Goal: Task Accomplishment & Management: Manage account settings

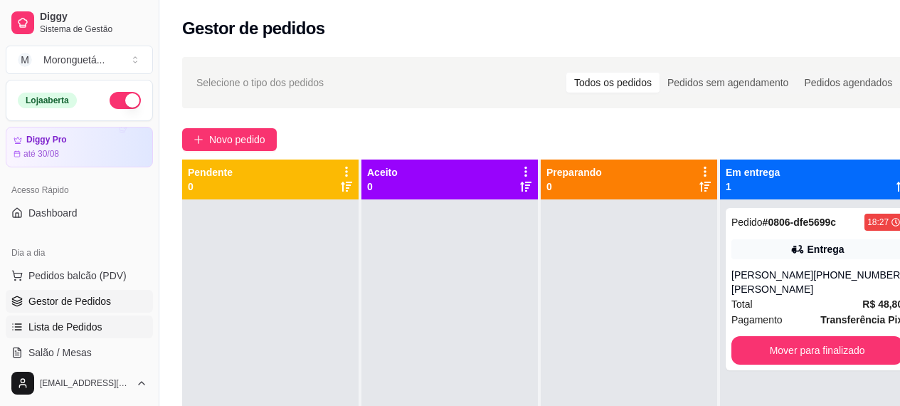
scroll to position [213, 0]
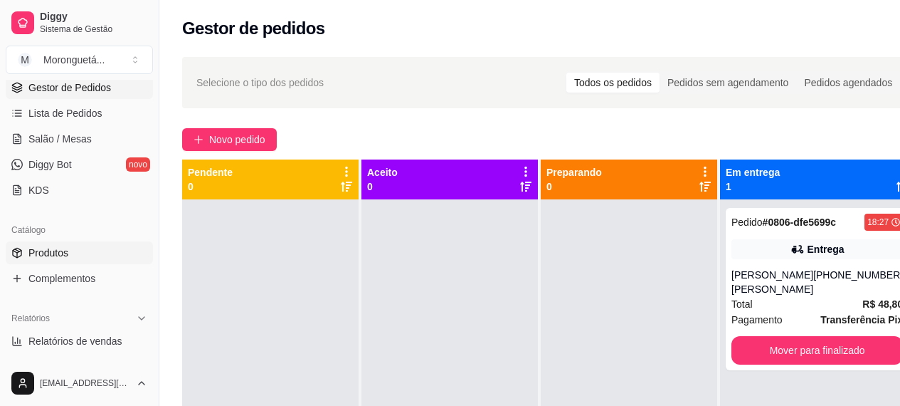
click at [60, 249] on span "Produtos" at bounding box center [48, 253] width 40 height 14
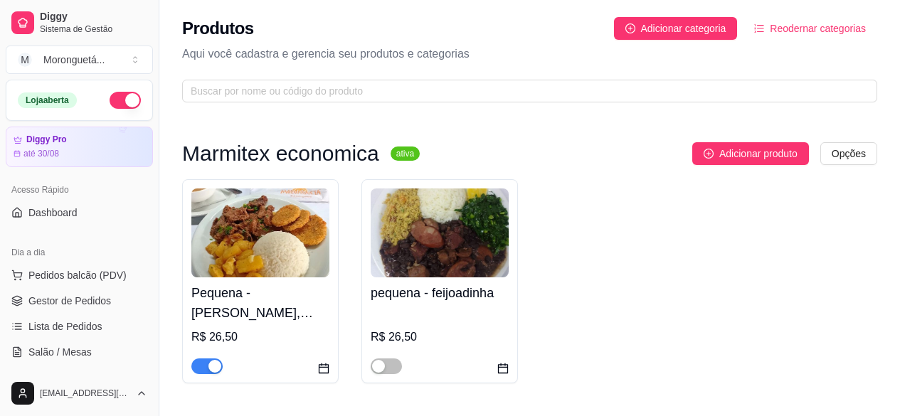
click at [241, 295] on h4 "Pequena - frango grelhado, filé suíno ou Linguicinha de Dumont (Escolha 1 opção)" at bounding box center [260, 303] width 138 height 40
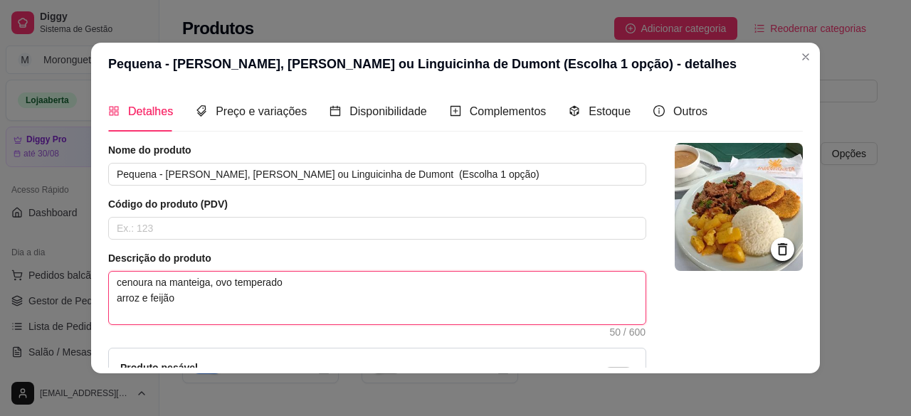
drag, startPoint x: 283, startPoint y: 283, endPoint x: 100, endPoint y: 283, distance: 182.9
click at [100, 283] on div "Detalhes Preço e variações Disponibilidade Complementos Estoque Outros Nome do …" at bounding box center [455, 229] width 729 height 288
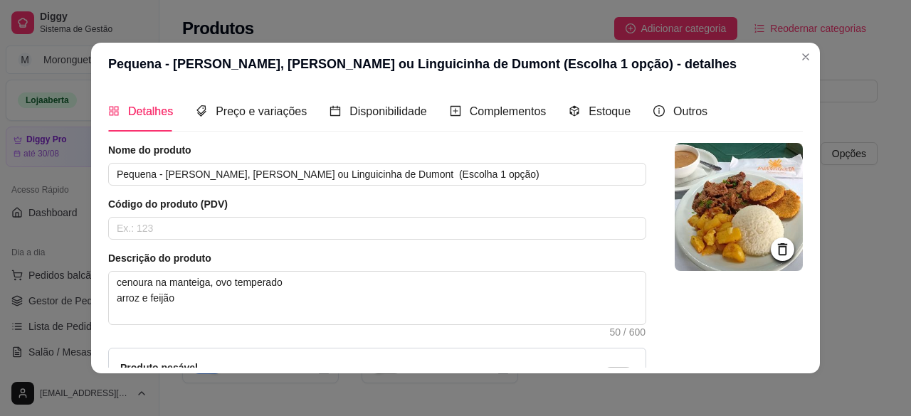
click at [100, 283] on div "Detalhes Preço e variações Disponibilidade Complementos Estoque Outros Nome do …" at bounding box center [455, 229] width 729 height 288
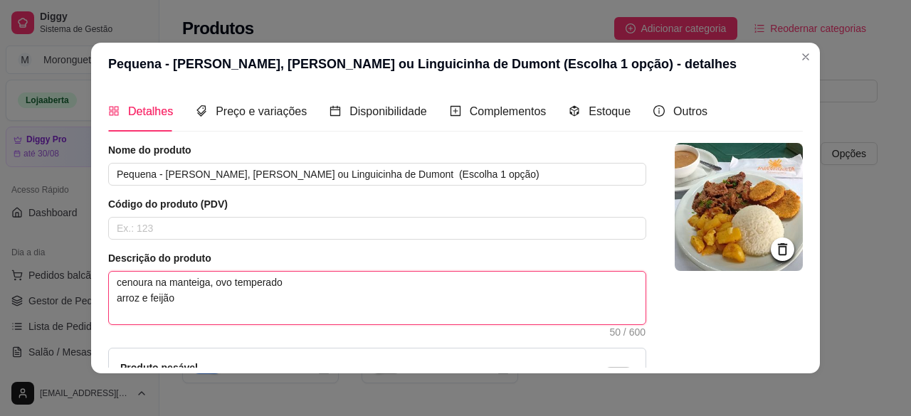
drag, startPoint x: 282, startPoint y: 283, endPoint x: 112, endPoint y: 285, distance: 169.4
click at [112, 285] on textarea "cenoura na manteiga, ovo temperado arroz e feijão" at bounding box center [377, 298] width 537 height 53
type textarea "c arroz e feijão"
type textarea "co arroz e feijão"
type textarea "cou arroz e feijão"
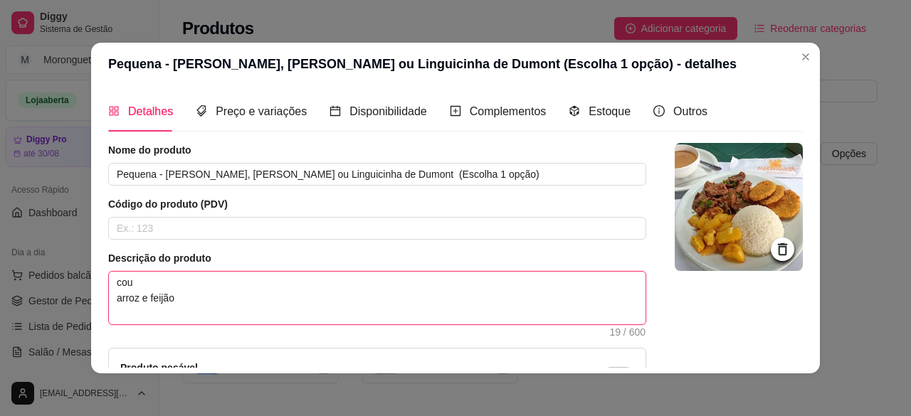
type textarea "couv arroz e feijão"
type textarea "couve arroz e feijão"
type textarea "couve e arroz e feijão"
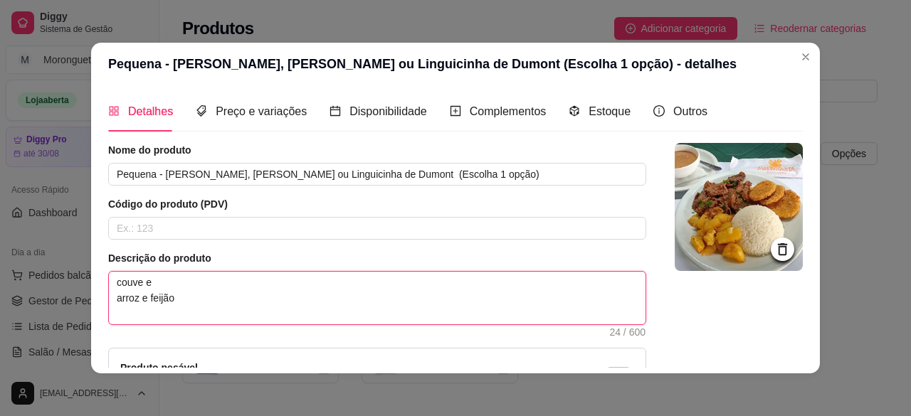
type textarea "couve e f arroz e feijão"
type textarea "couve e fa arroz e feijão"
type textarea "couve e far arroz e feijão"
type textarea "couve e faro arroz e feijão"
type textarea "couve e farof arroz e feijão"
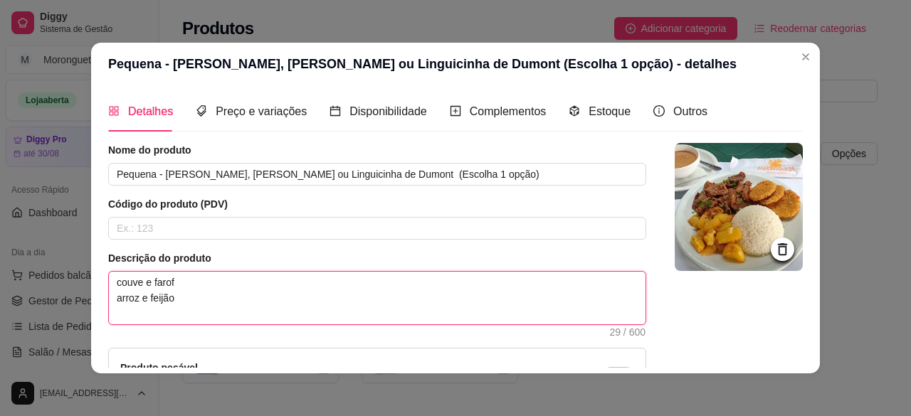
type textarea "couve e farofa arroz e feijão"
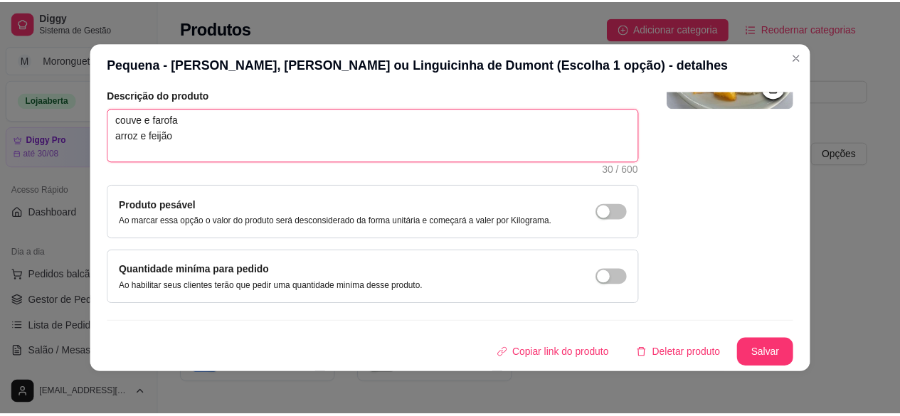
scroll to position [3, 0]
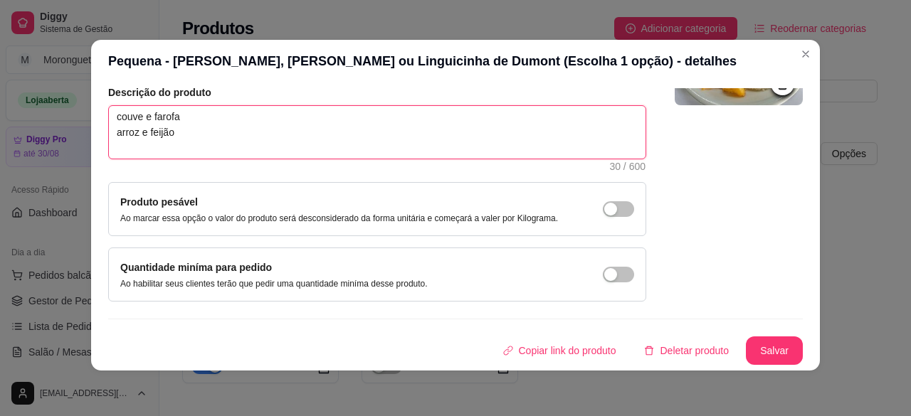
drag, startPoint x: 110, startPoint y: 117, endPoint x: 175, endPoint y: 120, distance: 65.5
click at [175, 120] on textarea "couve e farofa arroz e feijão" at bounding box center [377, 132] width 537 height 53
type textarea "couve e farofa arroz e feijão"
click at [775, 347] on button "Salvar" at bounding box center [775, 351] width 56 height 28
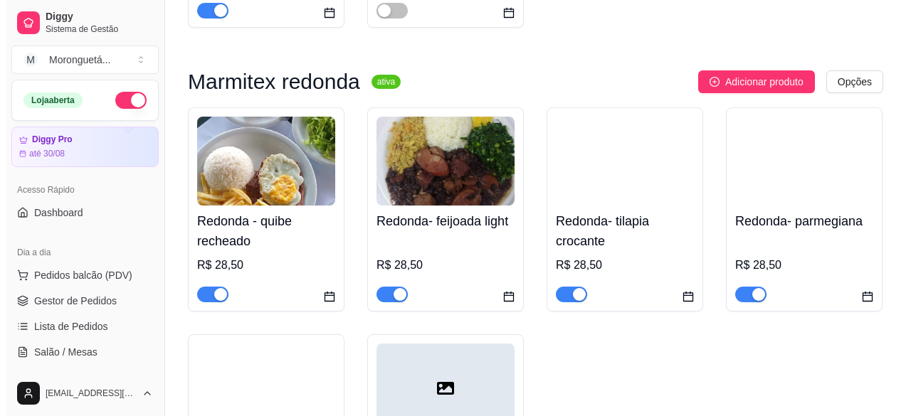
scroll to position [640, 0]
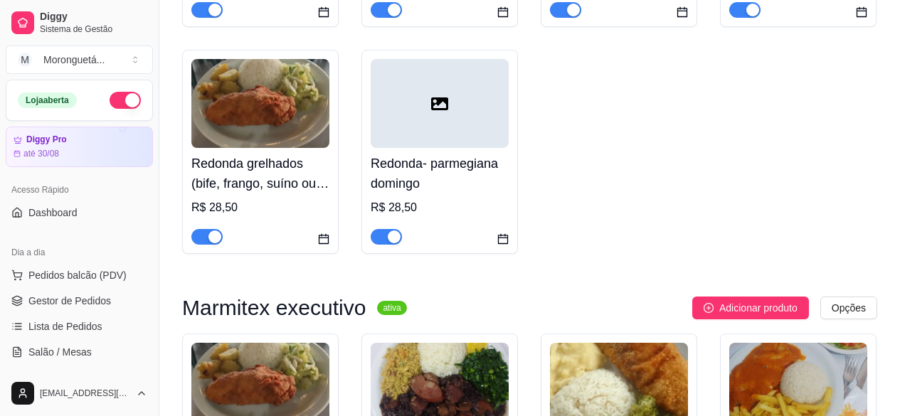
click at [241, 161] on h4 "Redonda grelhados (bife, frango, suíno ou Linguicinha) escolha 1 opção" at bounding box center [260, 174] width 138 height 40
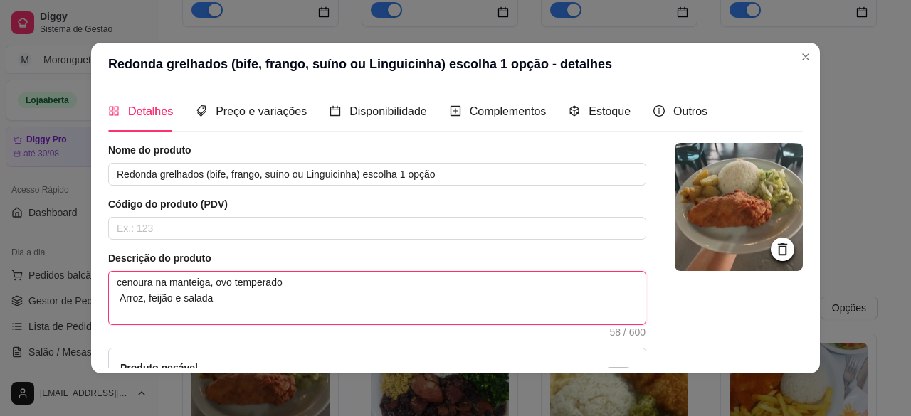
drag, startPoint x: 278, startPoint y: 281, endPoint x: 107, endPoint y: 278, distance: 170.8
click at [109, 278] on textarea "cenoura na manteiga, ovo temperado Arroz, feijão e salada" at bounding box center [377, 298] width 537 height 53
paste textarea "ouve e farofa"
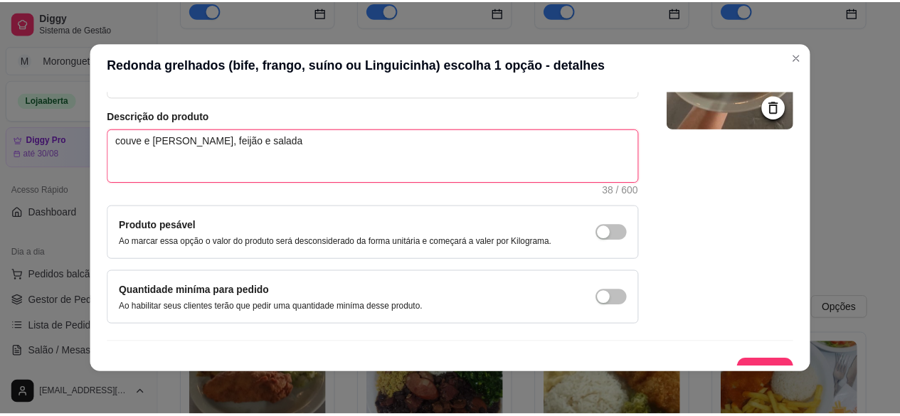
scroll to position [163, 0]
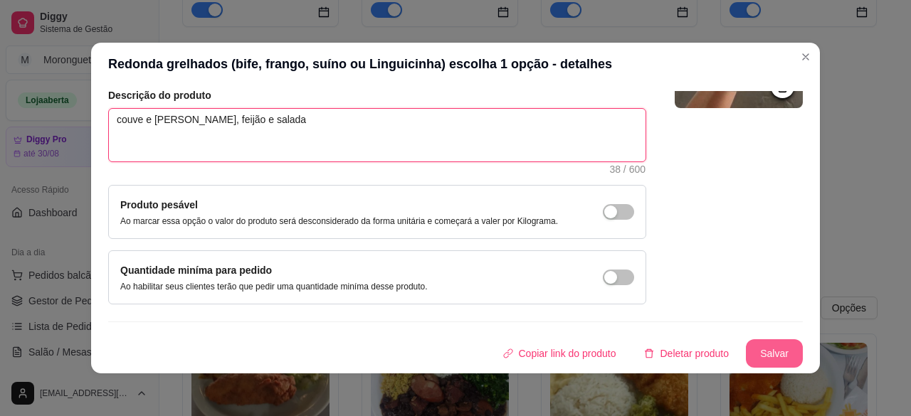
type textarea "couve e farofa Arroz, feijão e salada"
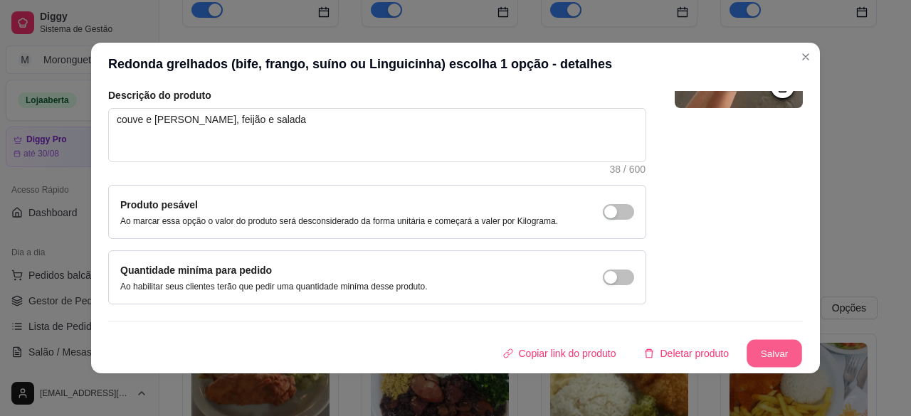
click at [763, 355] on button "Salvar" at bounding box center [775, 354] width 56 height 28
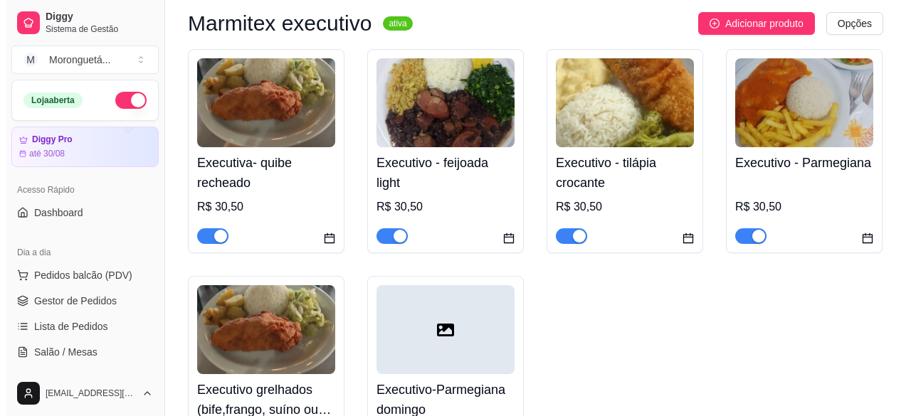
scroll to position [996, 0]
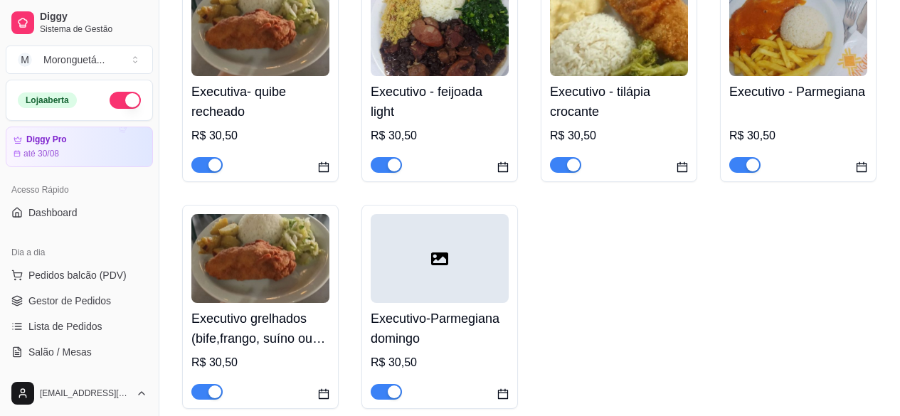
click at [223, 352] on div "Executivo grelhados (bife,frango, suíno ou Linguicinha) escolha 1 opção R$ 30,50" at bounding box center [260, 351] width 138 height 97
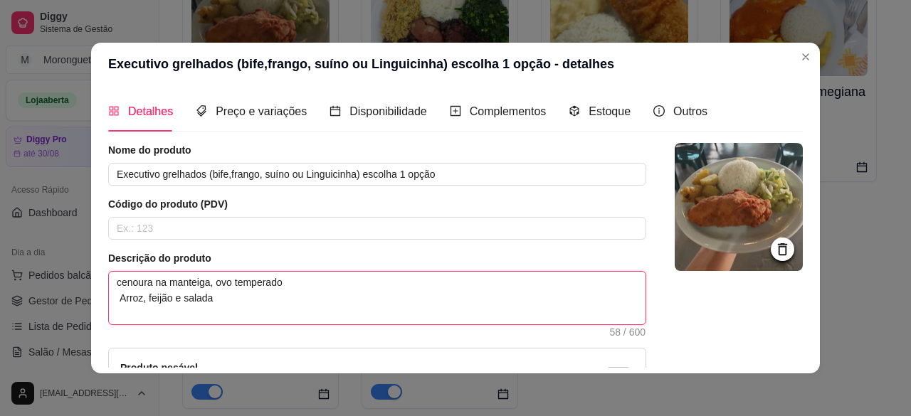
drag, startPoint x: 290, startPoint y: 285, endPoint x: 128, endPoint y: 288, distance: 161.6
click at [128, 288] on textarea "cenoura na manteiga, ovo temperado Arroz, feijão e salada" at bounding box center [377, 298] width 537 height 53
click at [298, 302] on textarea "cenoura na manteiga, ovo temperado Arroz, feijão e salada" at bounding box center [377, 298] width 537 height 53
drag, startPoint x: 275, startPoint y: 282, endPoint x: 97, endPoint y: 277, distance: 178.0
click at [97, 277] on div "Detalhes Preço e variações Disponibilidade Complementos Estoque Outros Nome do …" at bounding box center [455, 229] width 729 height 288
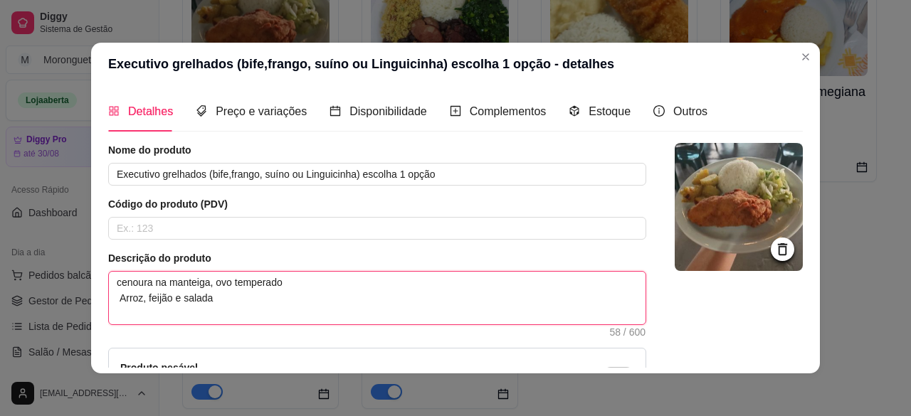
paste textarea "ouve e farofa"
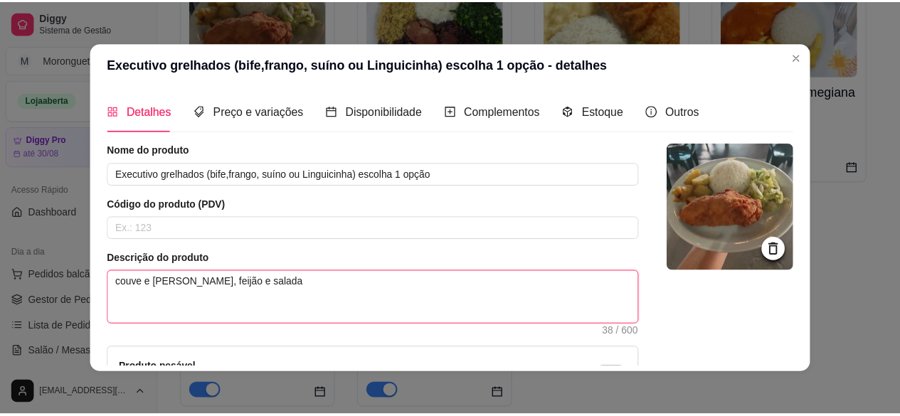
scroll to position [163, 0]
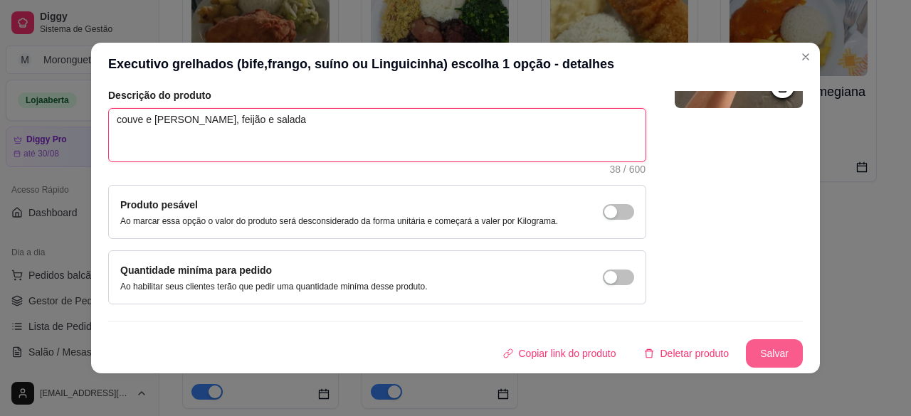
type textarea "couve e farofa Arroz, feijão e salada"
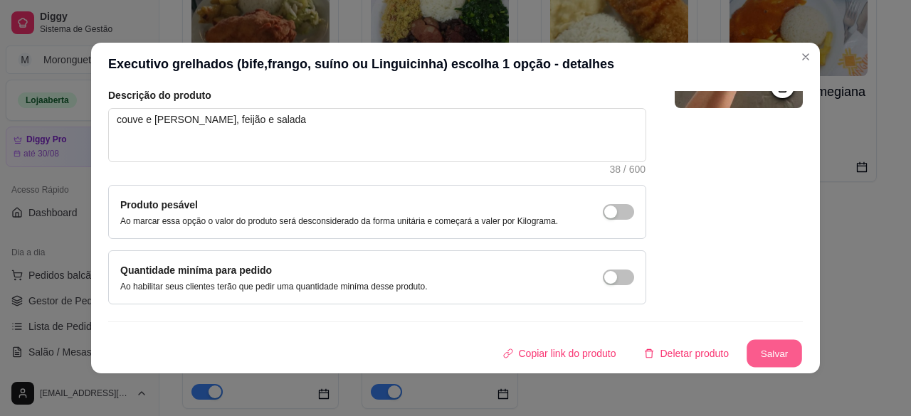
click at [761, 361] on button "Salvar" at bounding box center [775, 354] width 56 height 28
